Goal: Find specific page/section: Find specific page/section

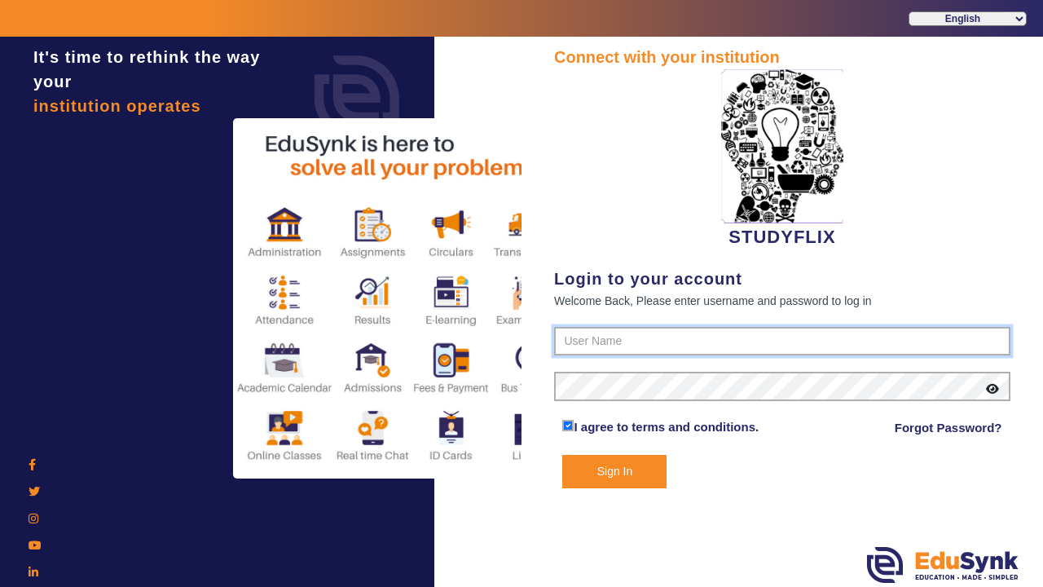
type input "6354922771"
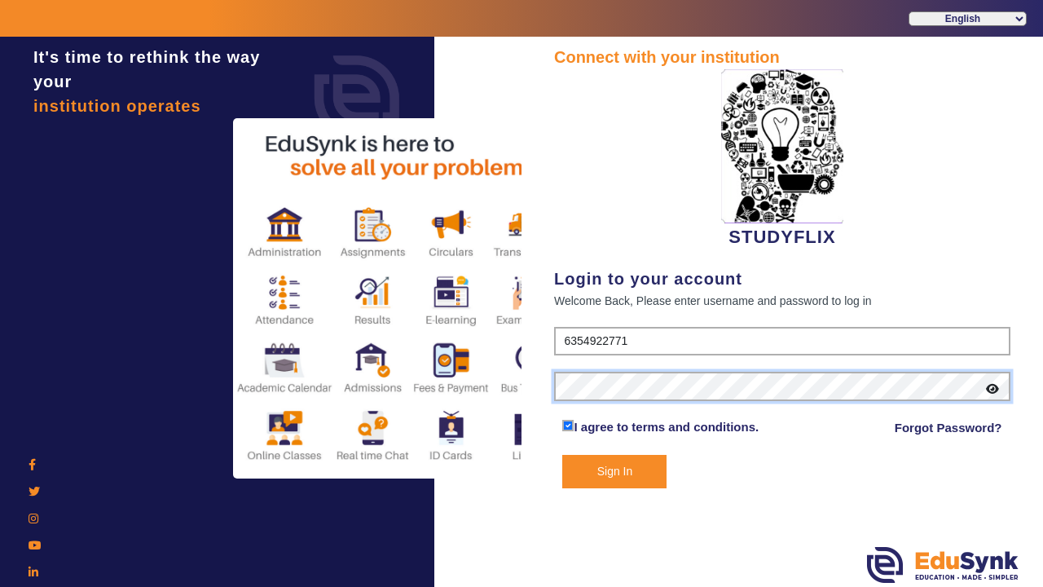
click at [615, 471] on button "Sign In" at bounding box center [614, 471] width 104 height 33
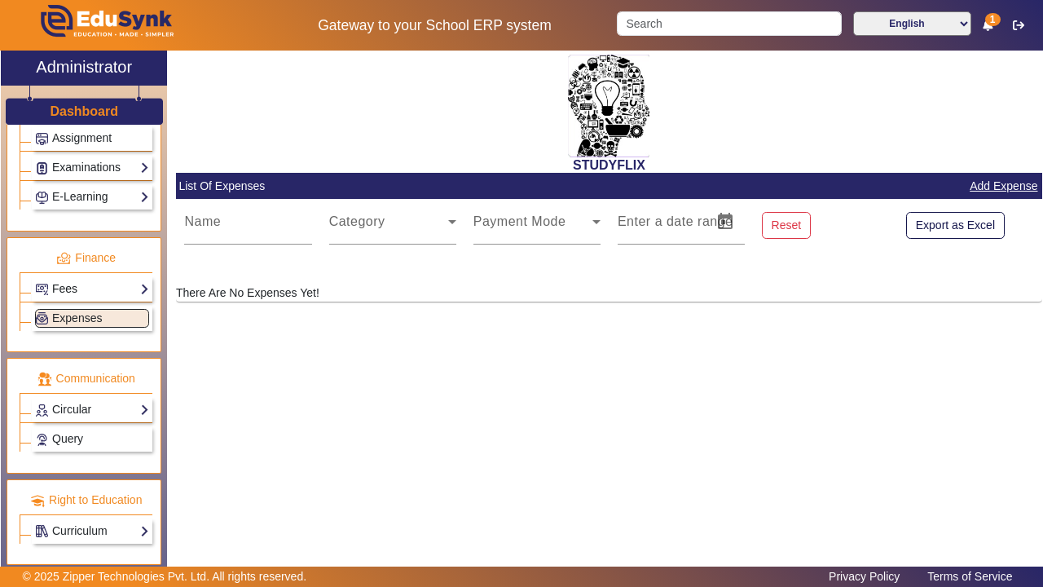
scroll to position [748, 0]
click at [68, 282] on link "Fees" at bounding box center [92, 289] width 114 height 19
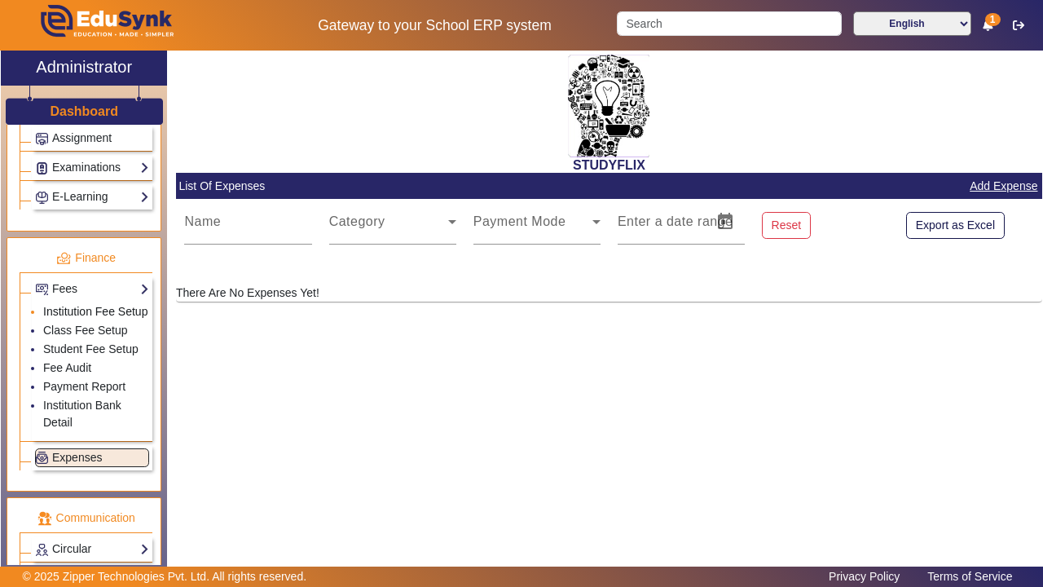
click at [71, 309] on link "Institution Fee Setup" at bounding box center [95, 311] width 104 height 13
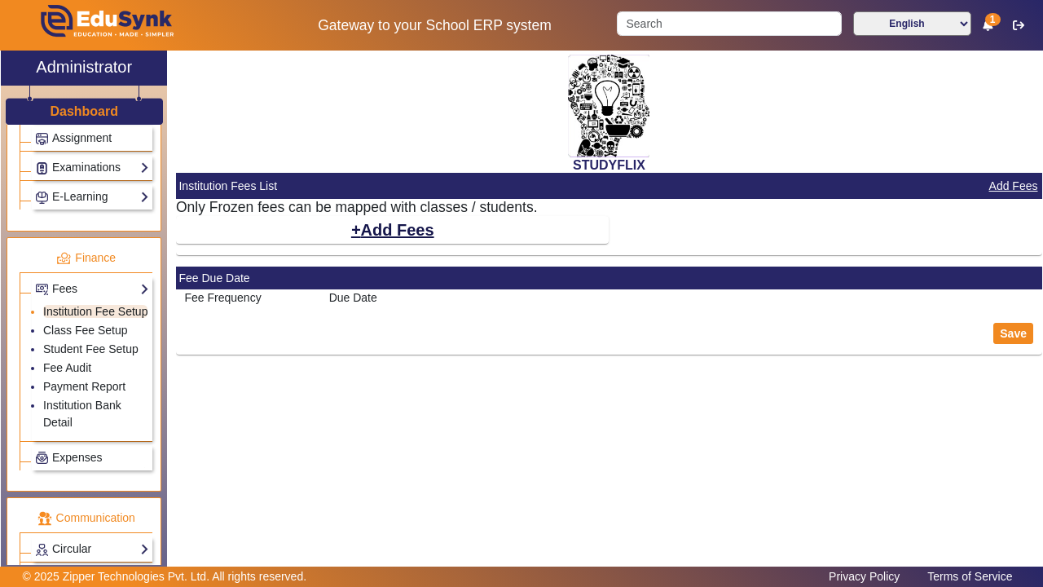
select select "10"
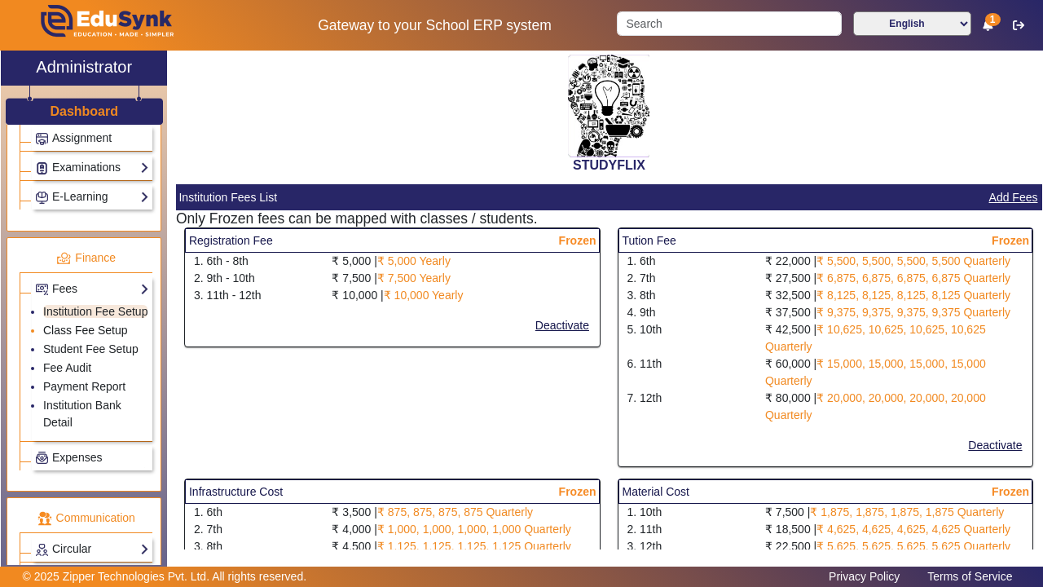
click at [77, 325] on link "Class Fee Setup" at bounding box center [85, 330] width 85 height 13
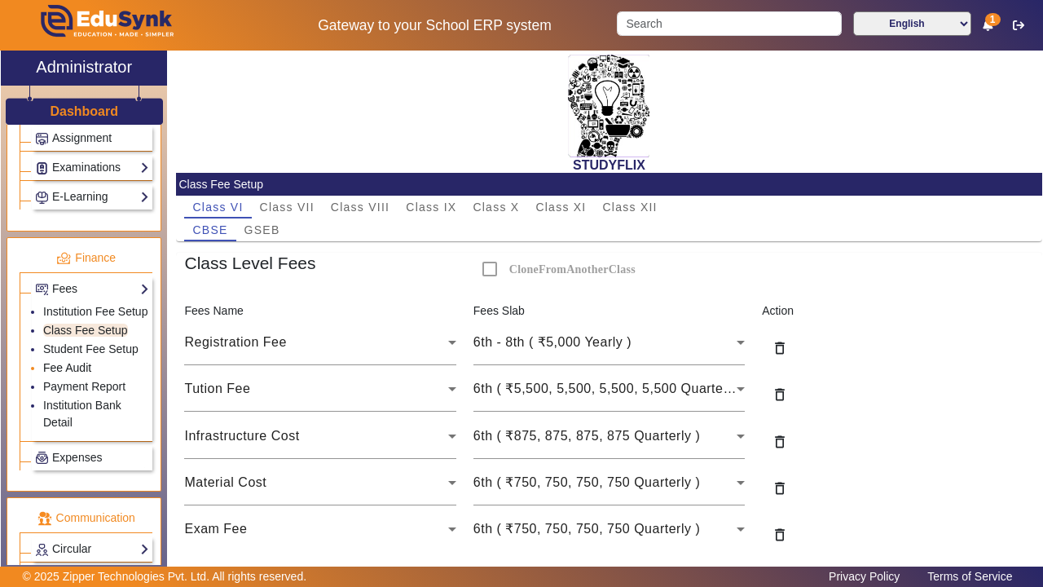
click at [70, 370] on link "Fee Audit" at bounding box center [67, 367] width 48 height 13
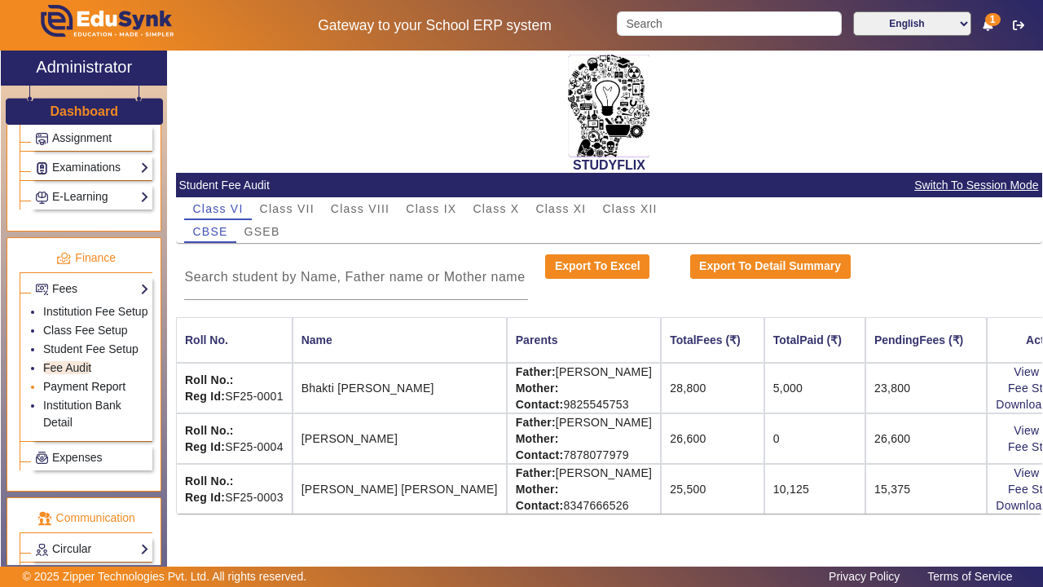
click at [90, 384] on link "Payment Report" at bounding box center [84, 386] width 82 height 13
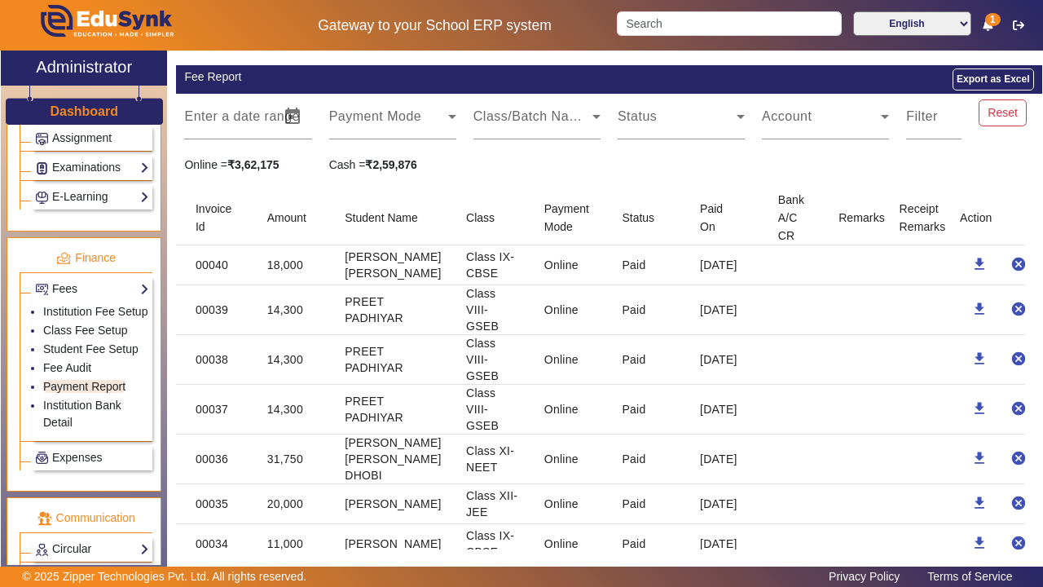
scroll to position [218, 0]
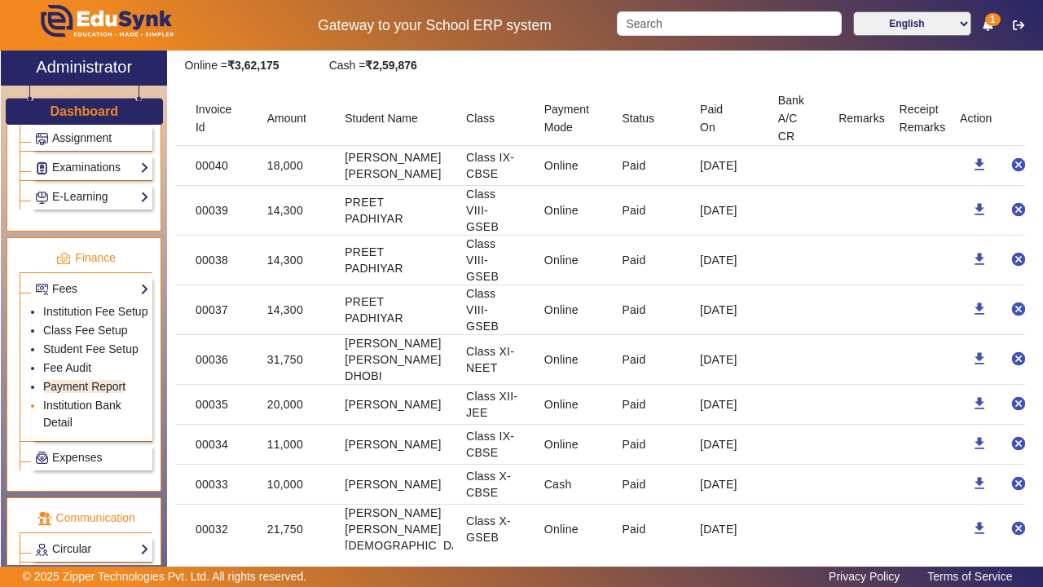
click at [81, 408] on link "Institution Bank Detail" at bounding box center [82, 414] width 78 height 30
